Goal: Information Seeking & Learning: Find contact information

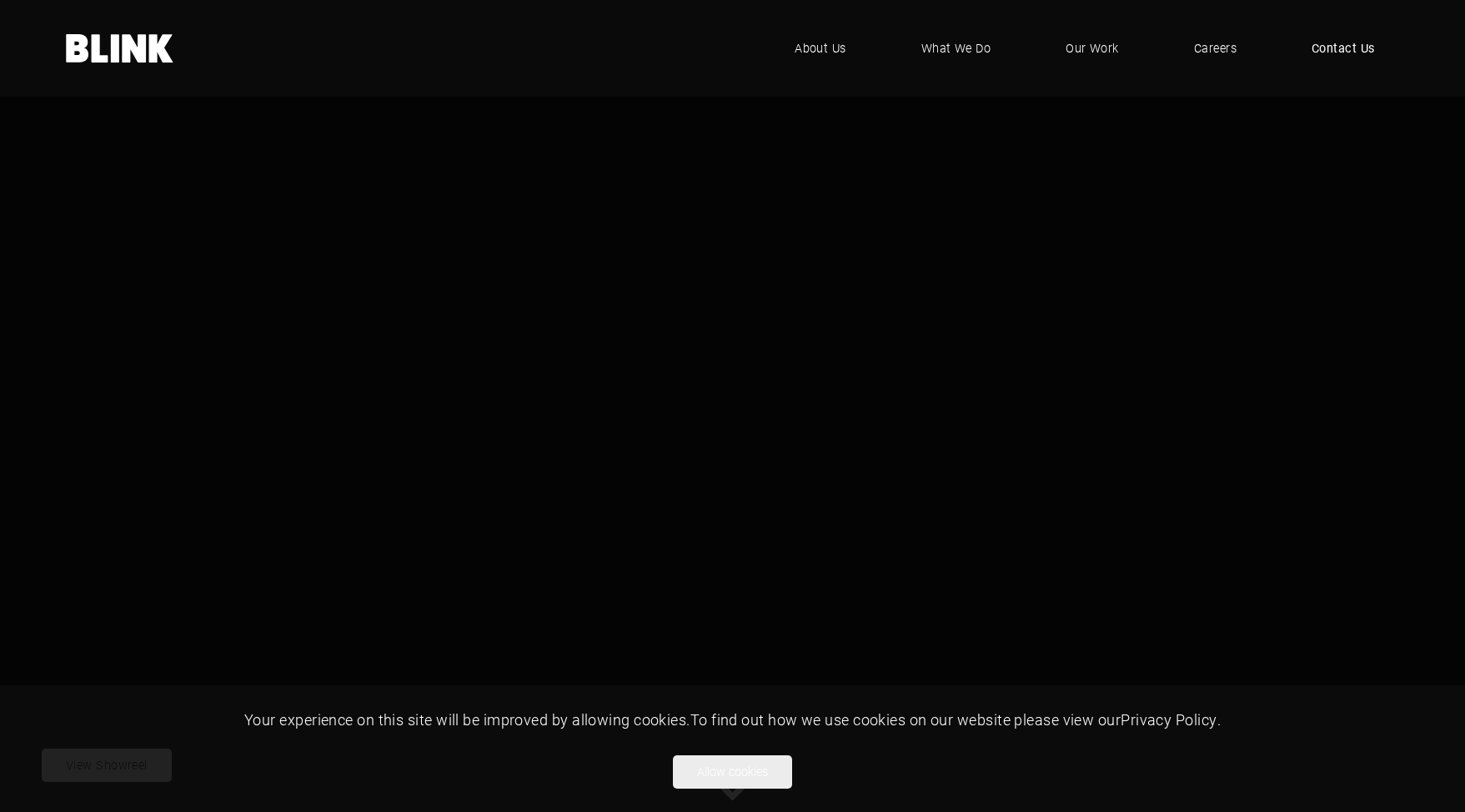
click at [1336, 49] on span "Contact Us" at bounding box center [1344, 48] width 63 height 19
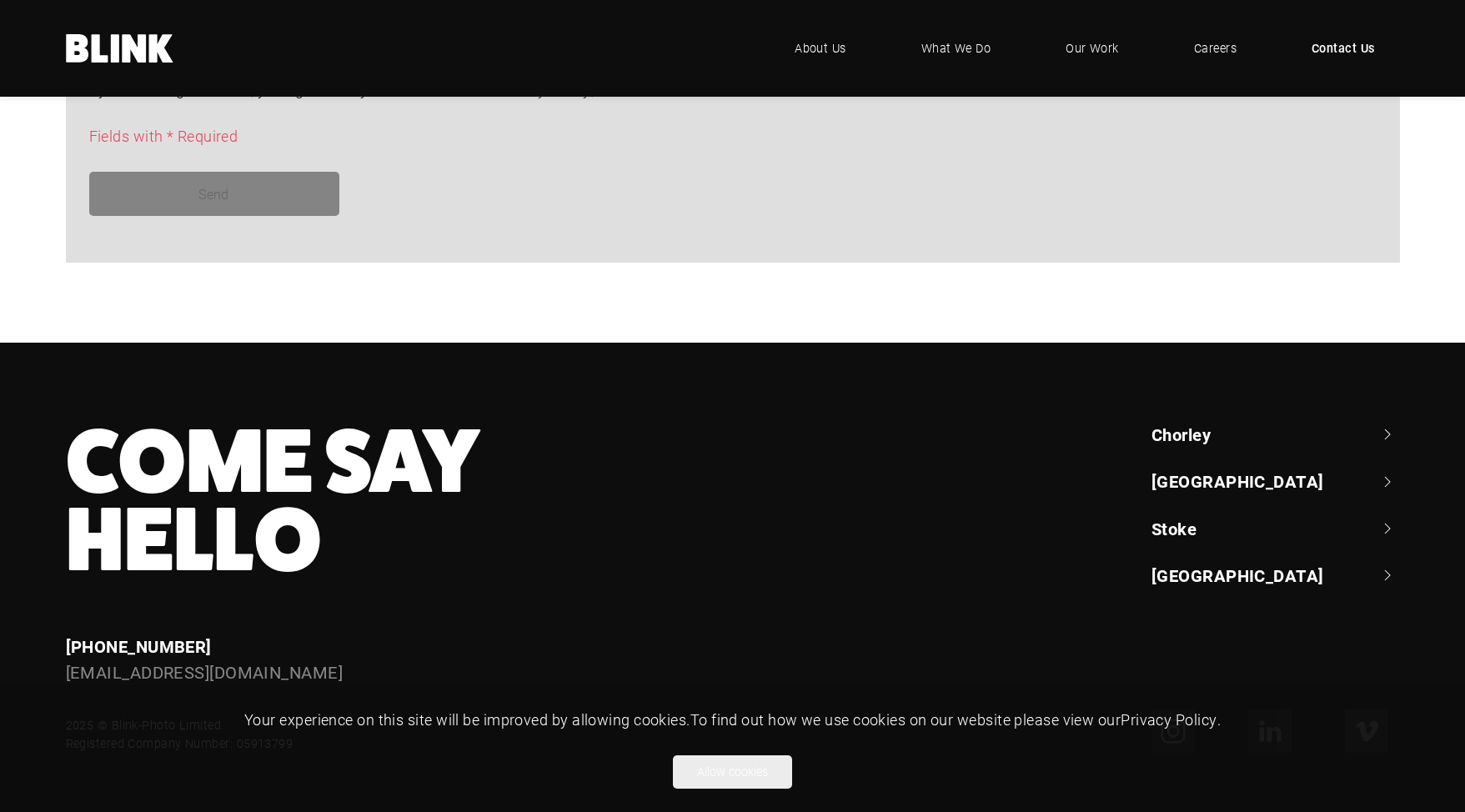
scroll to position [1495, 0]
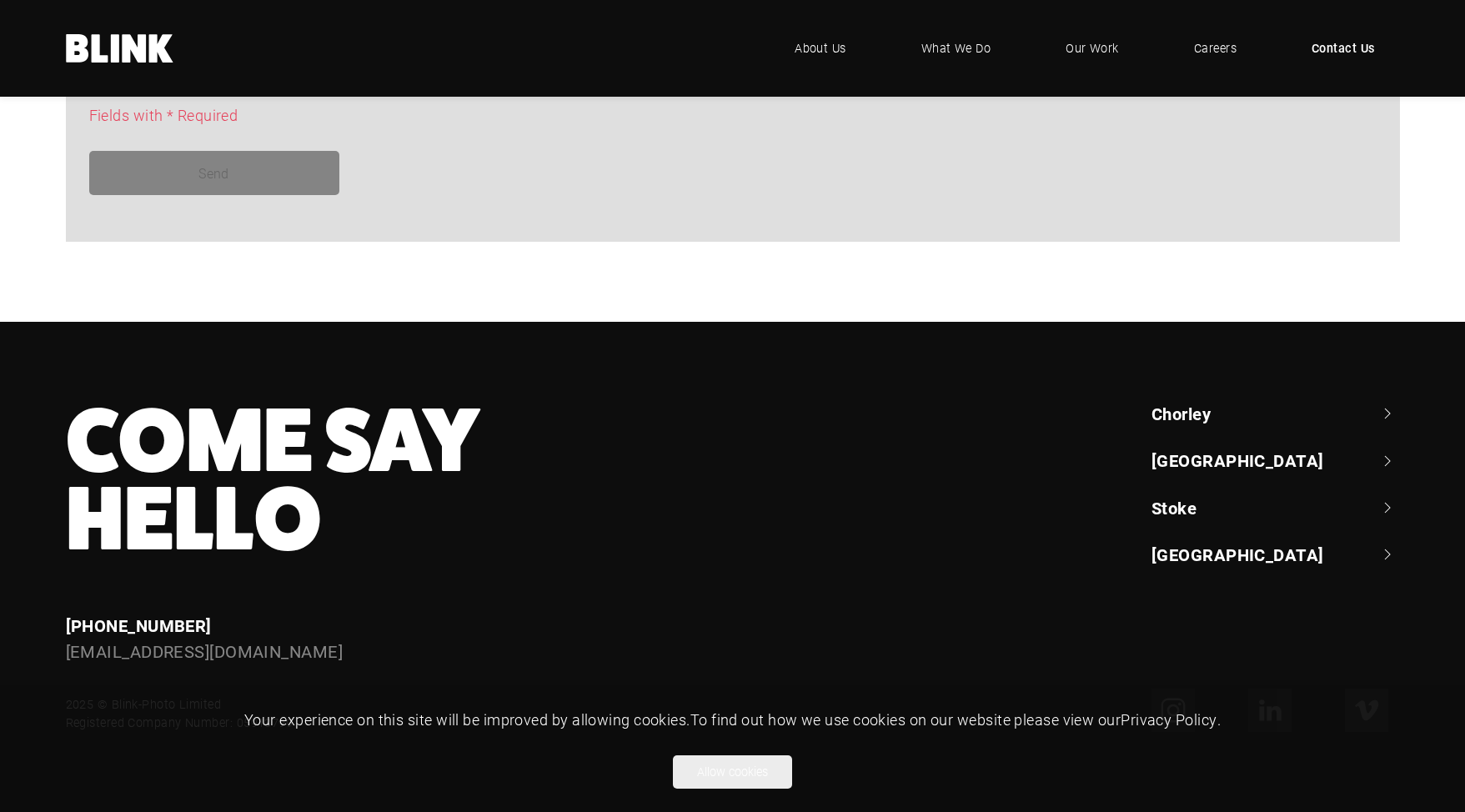
click at [1188, 415] on link "Chorley" at bounding box center [1276, 412] width 248 height 23
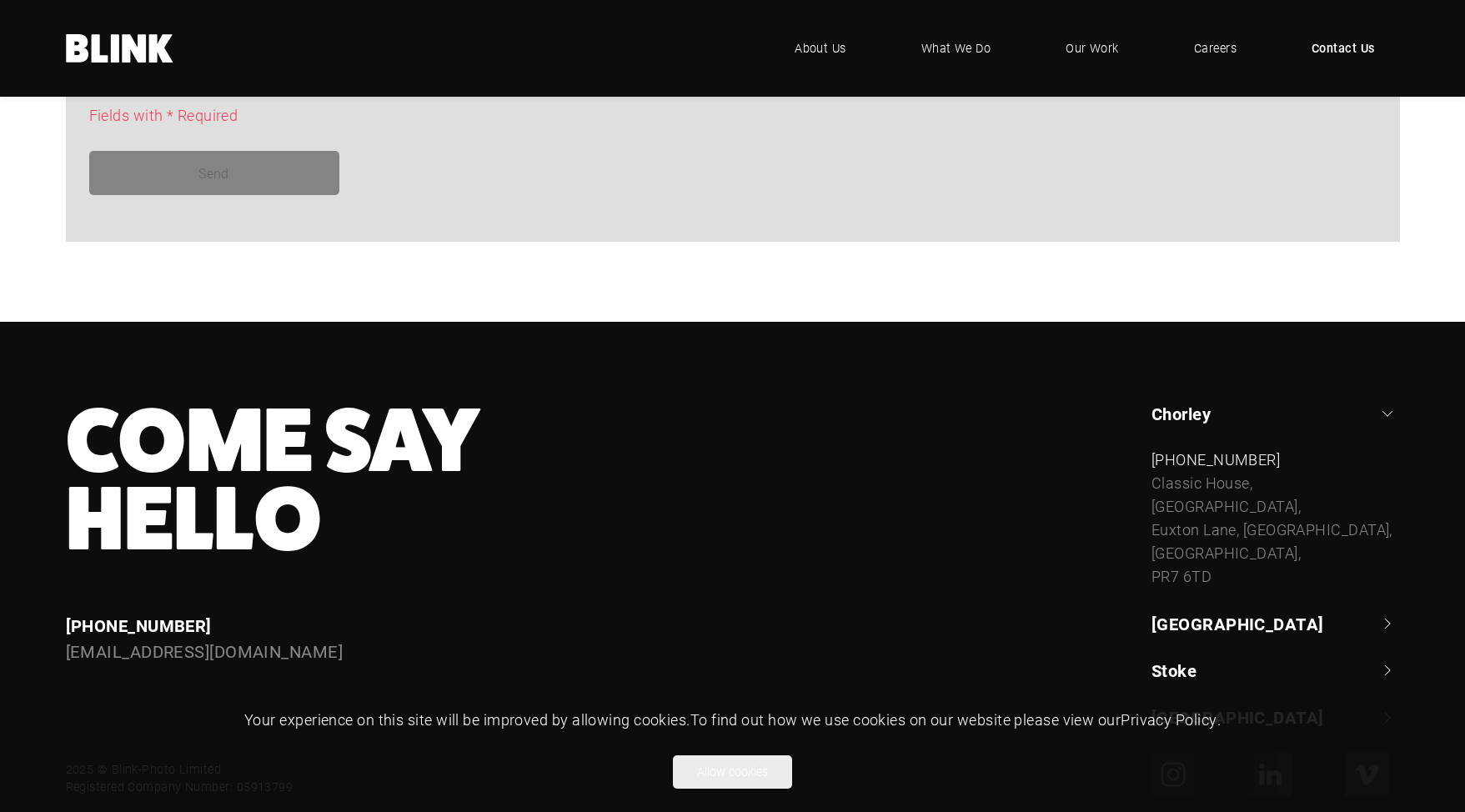
click at [1194, 626] on link "[GEOGRAPHIC_DATA]" at bounding box center [1276, 623] width 248 height 23
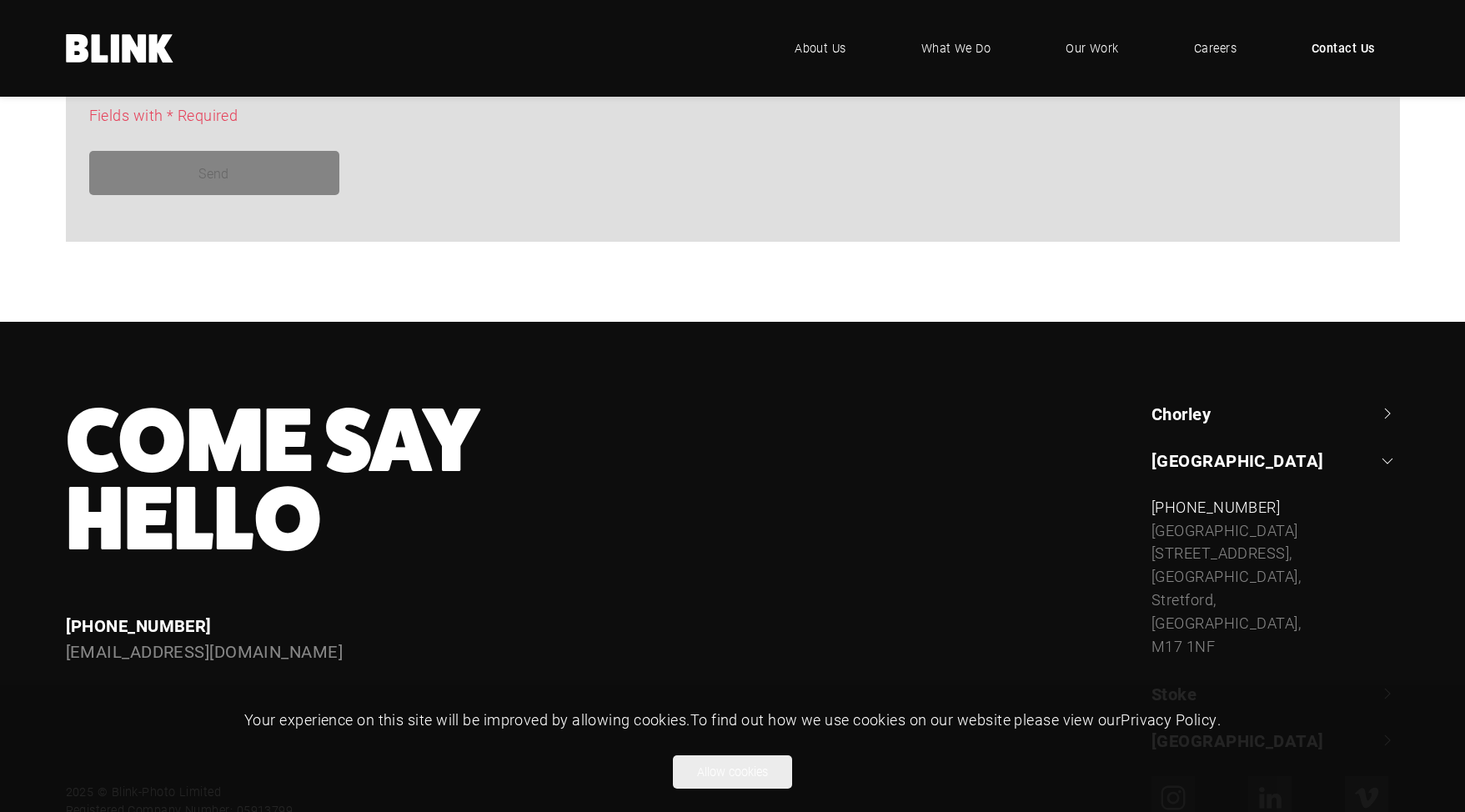
drag, startPoint x: 1220, startPoint y: 622, endPoint x: 1145, endPoint y: 529, distance: 119.5
click at [1145, 529] on div "[GEOGRAPHIC_DATA] +44 (0) 1257 264 [STREET_ADDRESS] [PHONE_NUMBER] [STREET_ADDR…" at bounding box center [1264, 577] width 272 height 351
copy div "[STREET_ADDRESS]"
